Goal: Transaction & Acquisition: Obtain resource

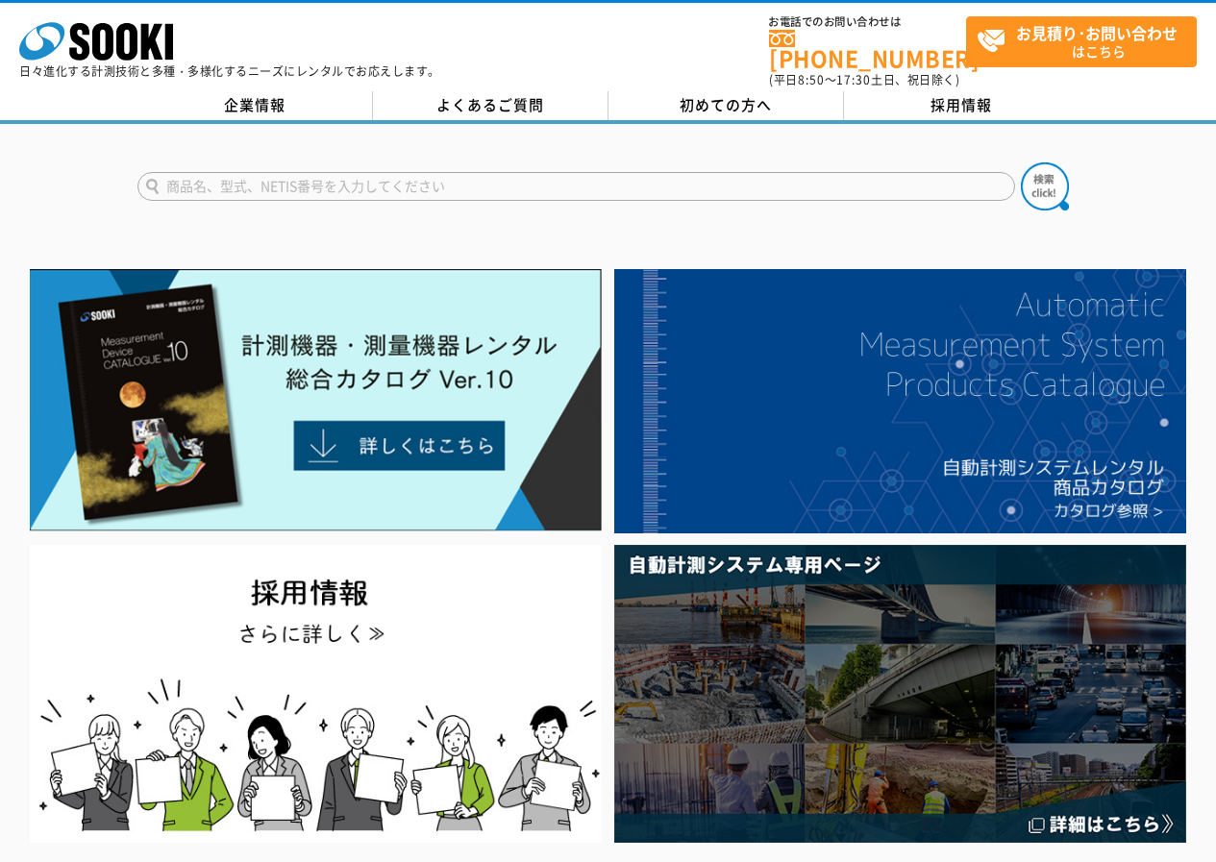
click at [271, 326] on img at bounding box center [316, 400] width 572 height 262
